Goal: Task Accomplishment & Management: Use online tool/utility

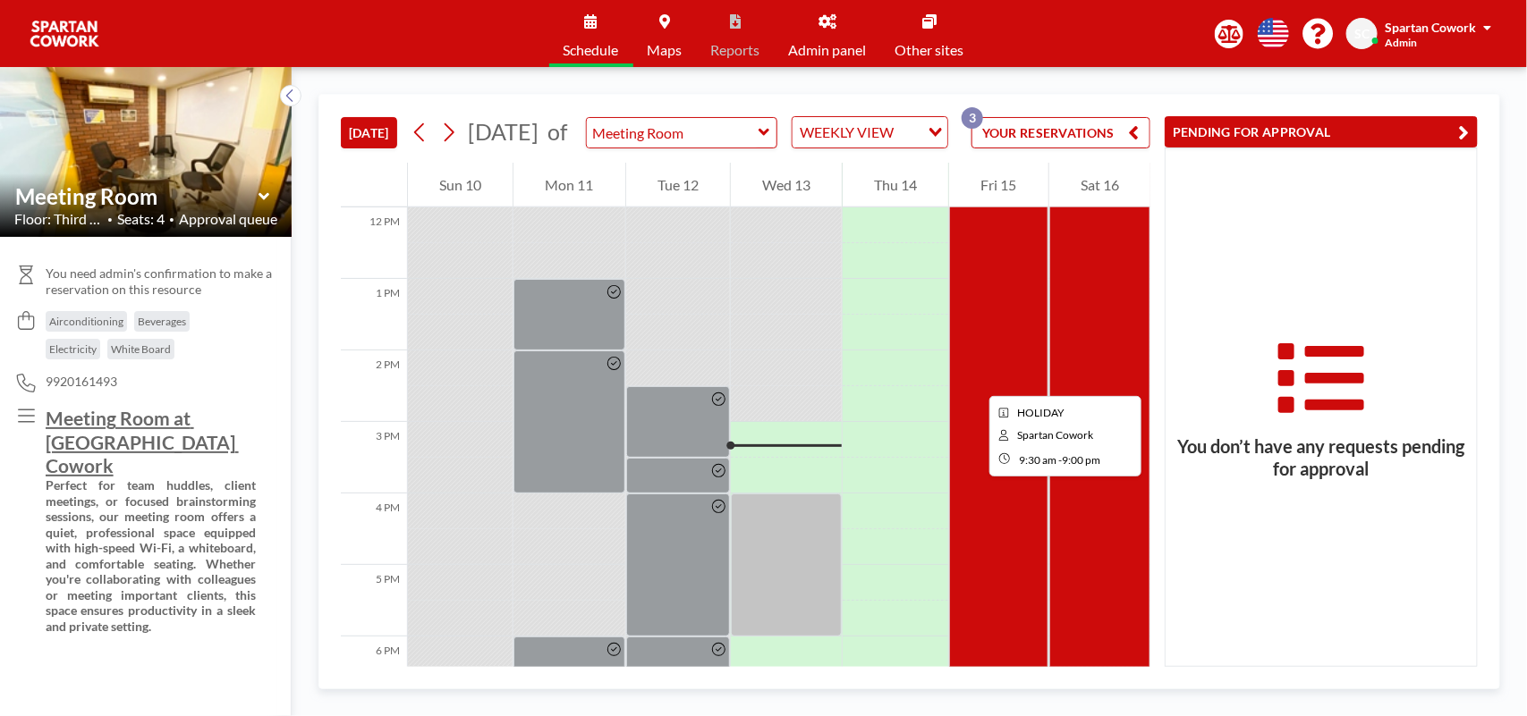
scroll to position [970, 0]
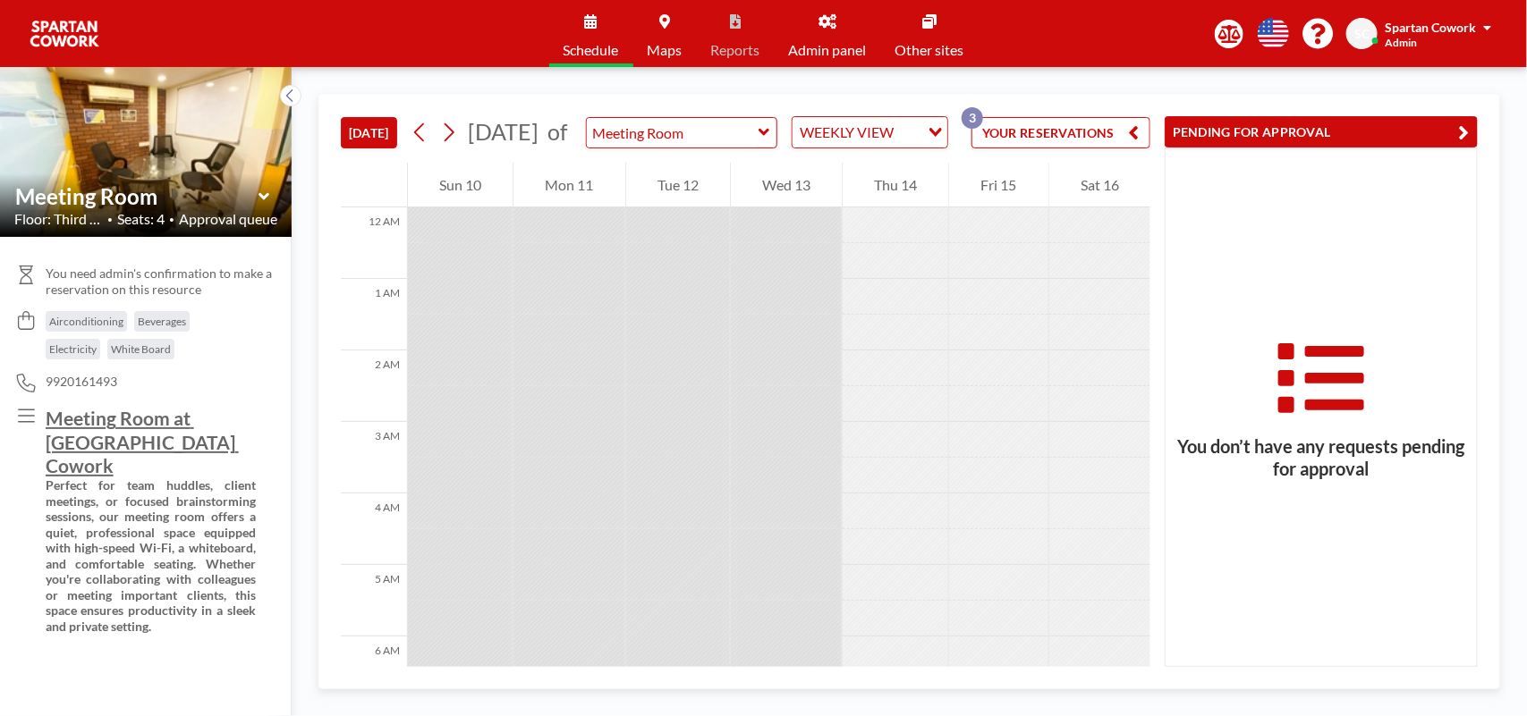
scroll to position [1145, 0]
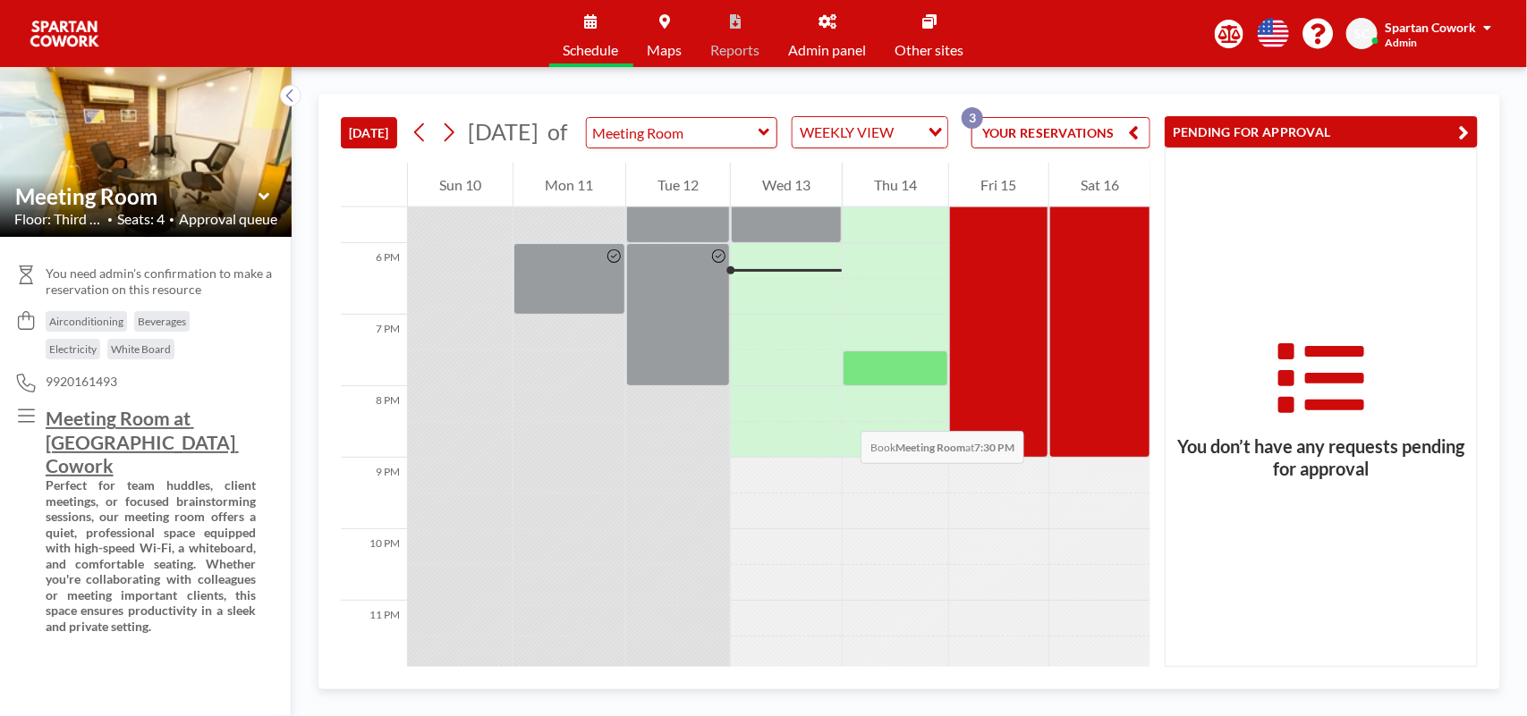
scroll to position [1207, 0]
